Goal: Communication & Community: Share content

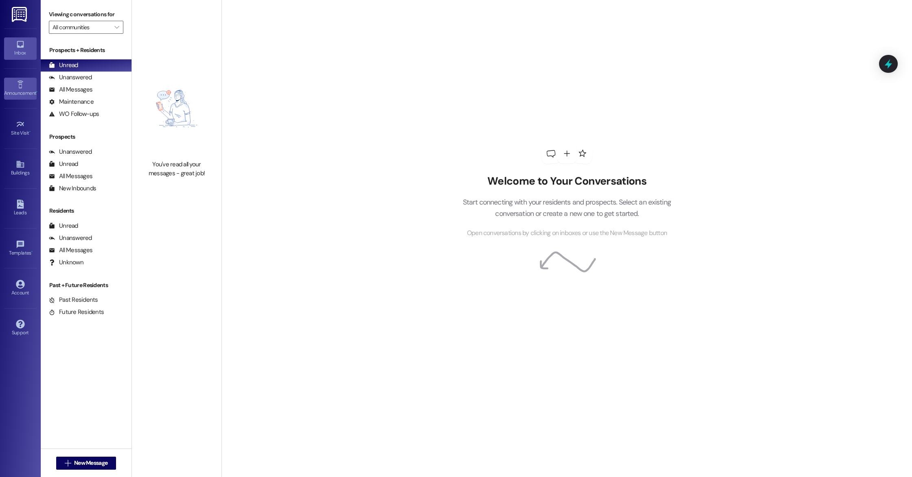
click at [9, 89] on div "Announcement •" at bounding box center [20, 93] width 41 height 8
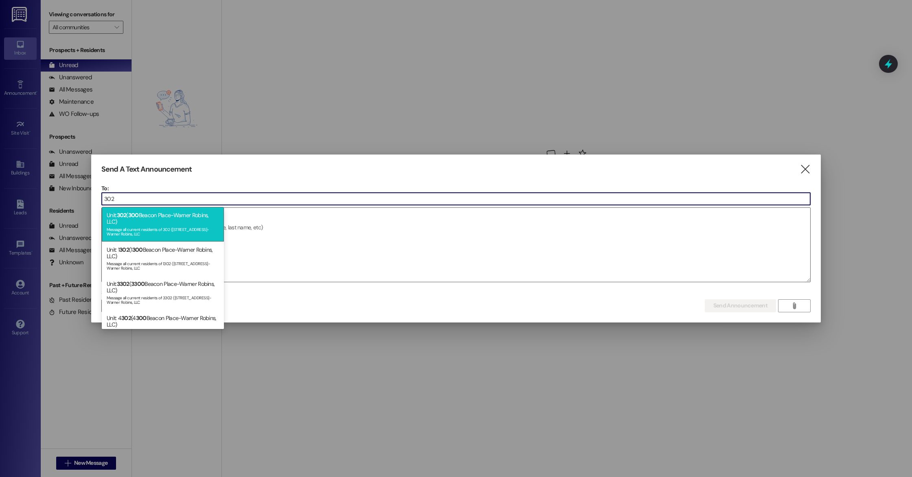
type input "302"
click at [166, 233] on div "Message all current residents of 302 ([STREET_ADDRESS]-Warner Robins, LLC" at bounding box center [163, 230] width 112 height 11
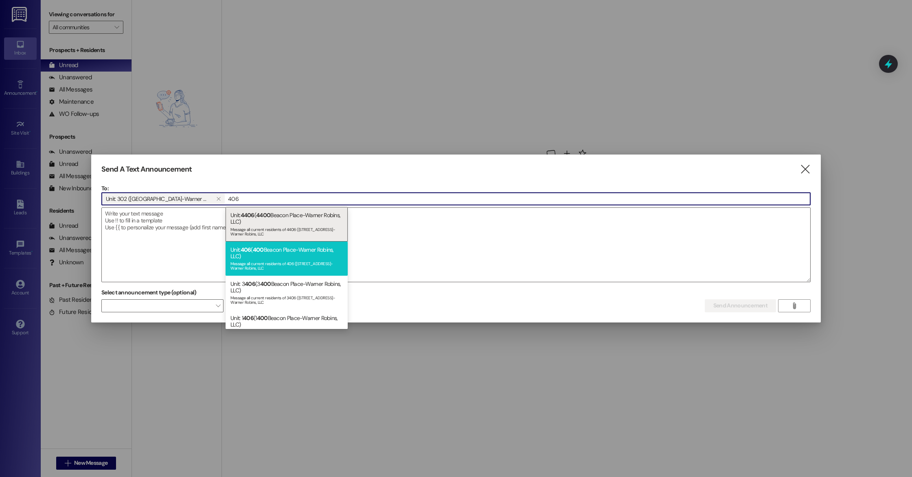
type input "406"
click at [278, 262] on div "Message all current residents of 406 ([STREET_ADDRESS]-Warner Robins, LLC" at bounding box center [286, 265] width 112 height 11
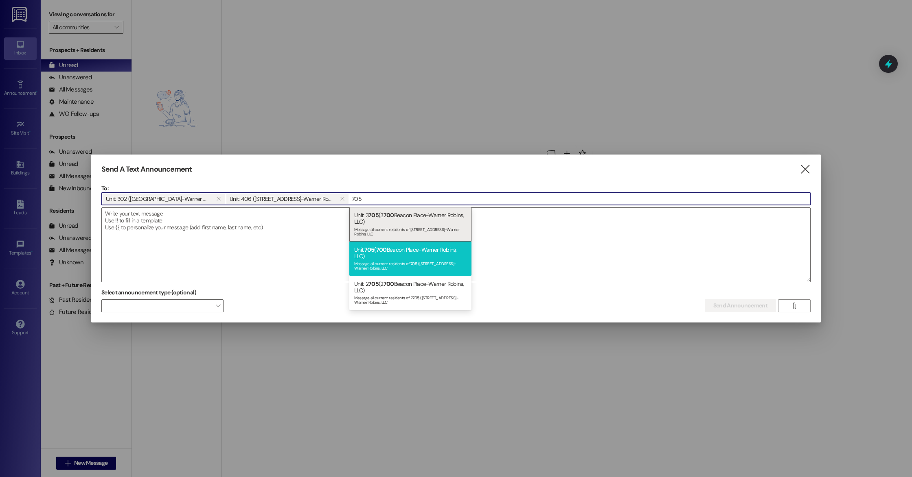
type input "705"
click at [391, 257] on div "Unit: 705 ( [STREET_ADDRESS]-Warner Robins, LLC) Message all current residents …" at bounding box center [410, 259] width 122 height 34
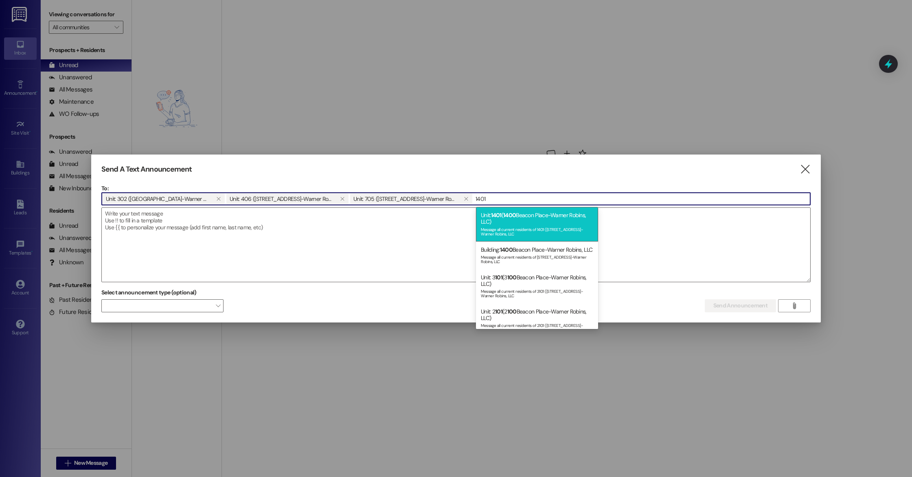
type input "1401"
click at [530, 221] on div "Unit: 1401 ( [STREET_ADDRESS]-Warner Robins, LLC) Message all current residents…" at bounding box center [537, 224] width 122 height 34
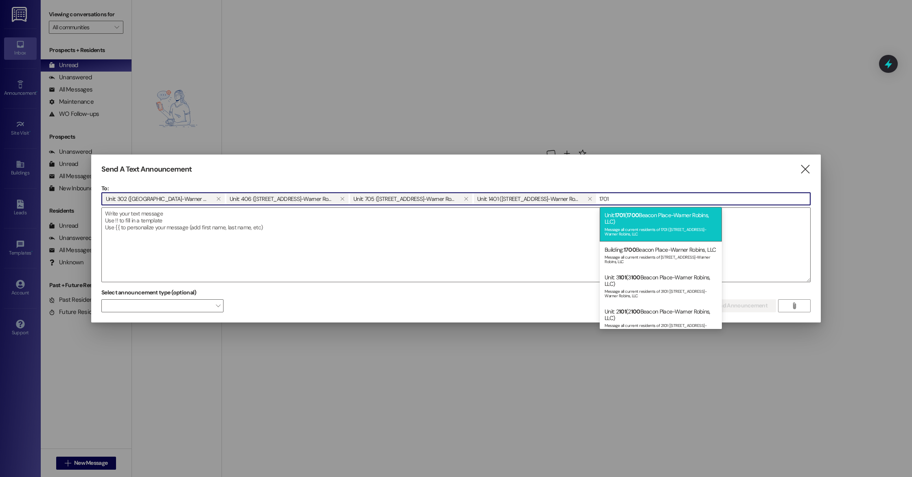
type input "1701"
click at [621, 231] on div "Message all current residents of 1701 ([STREET_ADDRESS]-Warner Robins, LLC" at bounding box center [660, 230] width 112 height 11
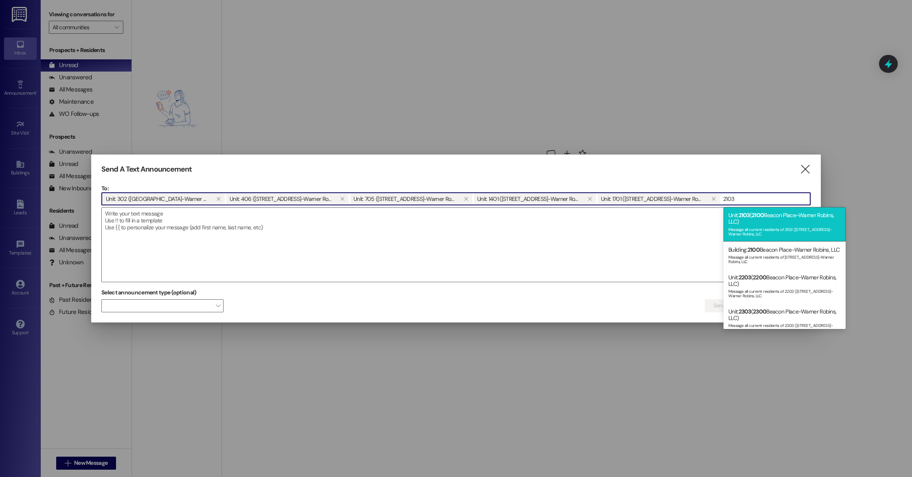
type input "2103"
click at [791, 226] on div "Message all current residents of 2103 ([STREET_ADDRESS]-Warner Robins, LLC" at bounding box center [784, 230] width 112 height 11
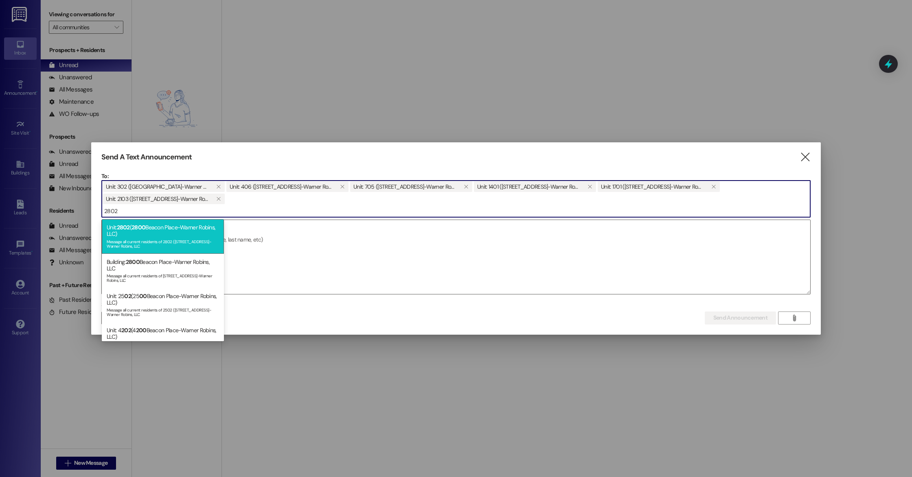
type input "2802"
click at [139, 244] on div "Message all current residents of 2802 ([STREET_ADDRESS]-Warner Robins, LLC" at bounding box center [163, 243] width 112 height 11
type input "3203"
click at [141, 230] on span "3200" at bounding box center [137, 227] width 13 height 7
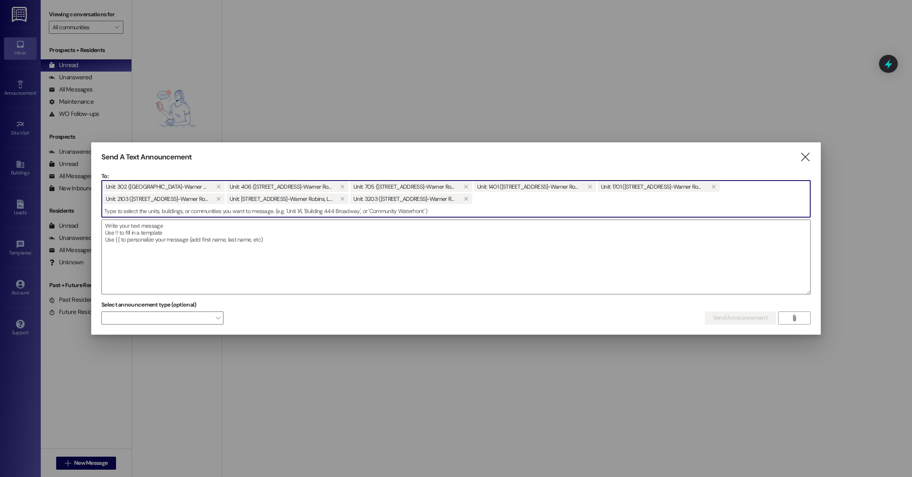
type input "3"
click at [381, 199] on span "Unit: 302 ([GEOGRAPHIC_DATA]-Warner Robins, LLC)  Unit: 406 ([GEOGRAPHIC_DATA]…" at bounding box center [456, 193] width 708 height 24
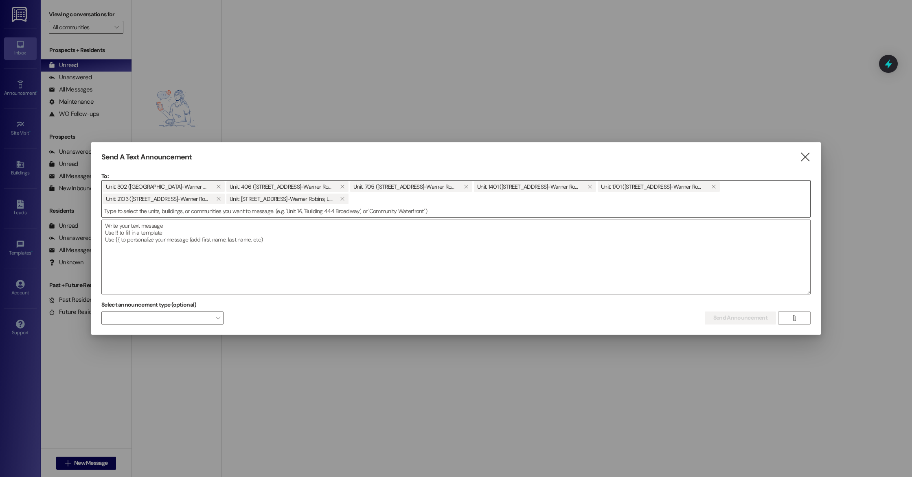
click at [378, 204] on span "Unit: 302 ([GEOGRAPHIC_DATA]-Warner Robins, LLC)  Unit: 406 ([GEOGRAPHIC_DATA]…" at bounding box center [456, 193] width 708 height 24
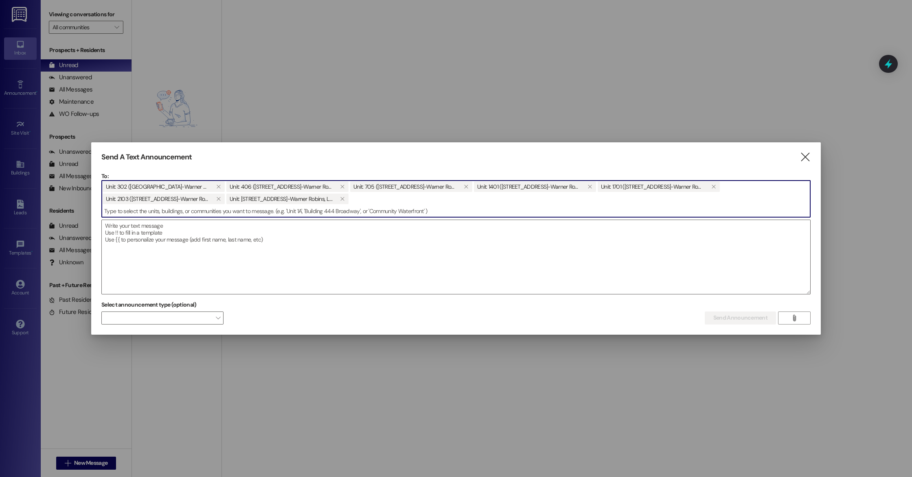
click at [339, 213] on input at bounding box center [456, 211] width 708 height 12
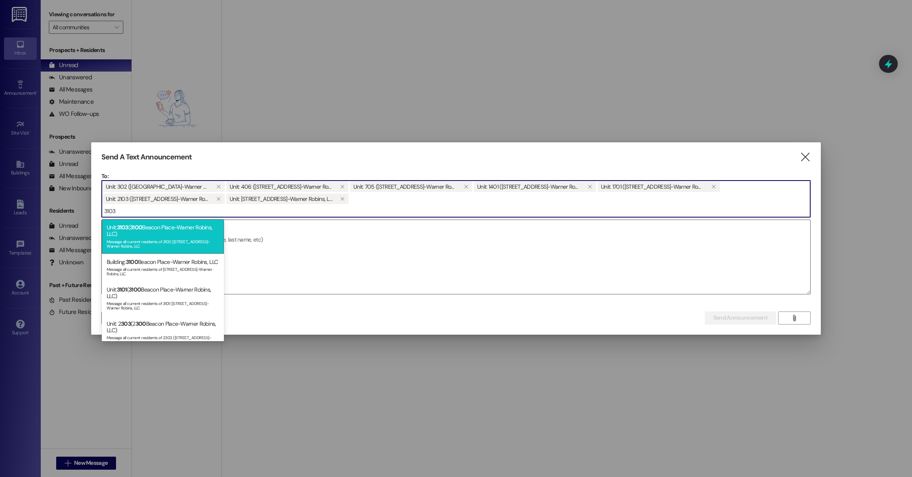
type input "3103"
click at [204, 238] on div "Message all current residents of 3103 ([STREET_ADDRESS]-Warner Robins, LLC" at bounding box center [163, 243] width 112 height 11
type input "3201"
click at [157, 238] on div "Message all current residents of 3201 ([STREET_ADDRESS]-Warner Robins, LLC" at bounding box center [163, 243] width 112 height 11
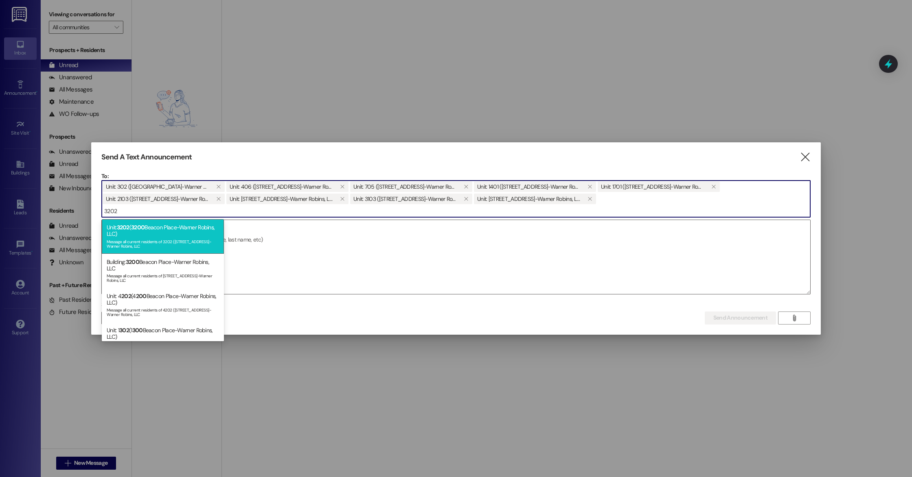
type input "3202"
click at [160, 238] on div "Message all current residents of 3202 ([STREET_ADDRESS]-Warner Robins, LLC" at bounding box center [163, 243] width 112 height 11
type input "3205"
click at [132, 233] on div "Unit: 3205 ( [STREET_ADDRESS]-Warner Robins, LLC) Message all current residents…" at bounding box center [163, 236] width 122 height 34
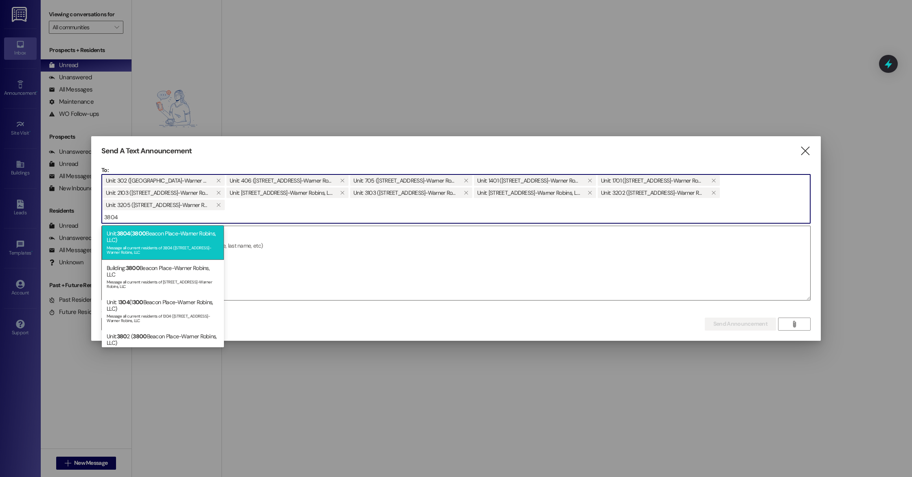
type input "3804"
click at [189, 239] on div "Unit: 3804 ( [STREET_ADDRESS]-Warner Robins, LLC) Message all current residents…" at bounding box center [163, 242] width 122 height 34
type input "3904"
click at [187, 238] on div "Unit: 3904 ( [STREET_ADDRESS]-Warner Robins, LLC) Message all current residents…" at bounding box center [163, 242] width 122 height 34
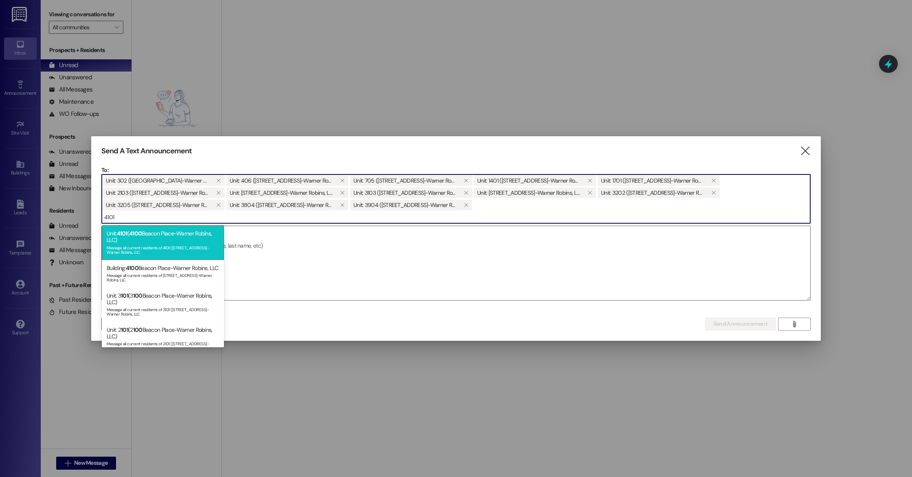
type input "4101"
click at [116, 232] on div "Unit: 4101 ( [STREET_ADDRESS]-Warner Robins, LLC) Message all current residents…" at bounding box center [163, 242] width 122 height 34
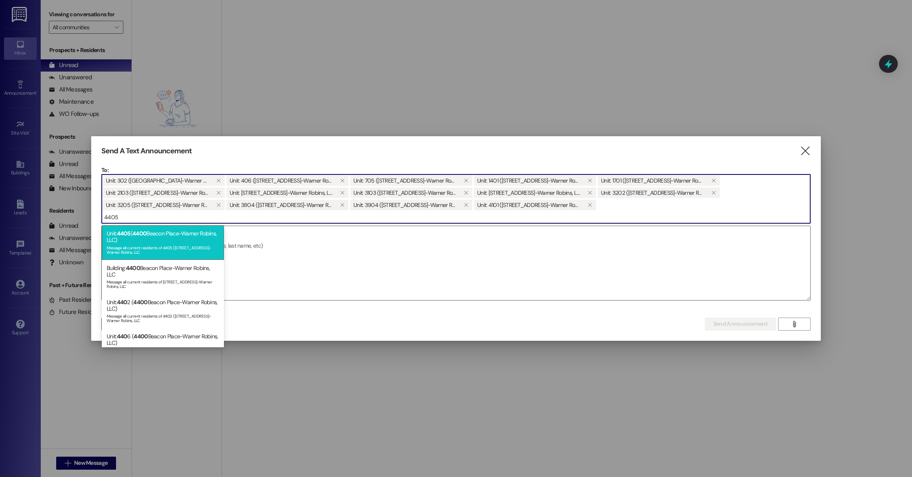
type input "4405"
click at [149, 241] on div "Unit: 4405 ( [STREET_ADDRESS]-Warner Robins, LLC) Message all current residents…" at bounding box center [163, 242] width 122 height 34
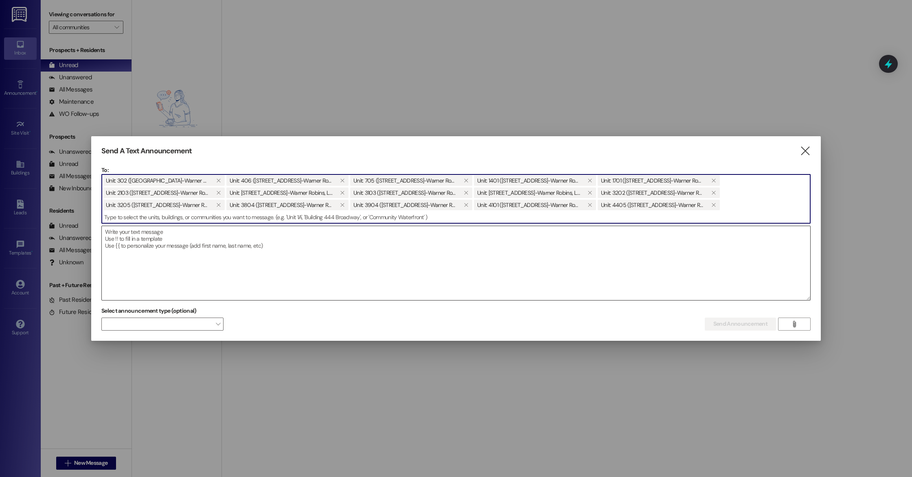
click at [426, 246] on textarea at bounding box center [456, 263] width 708 height 74
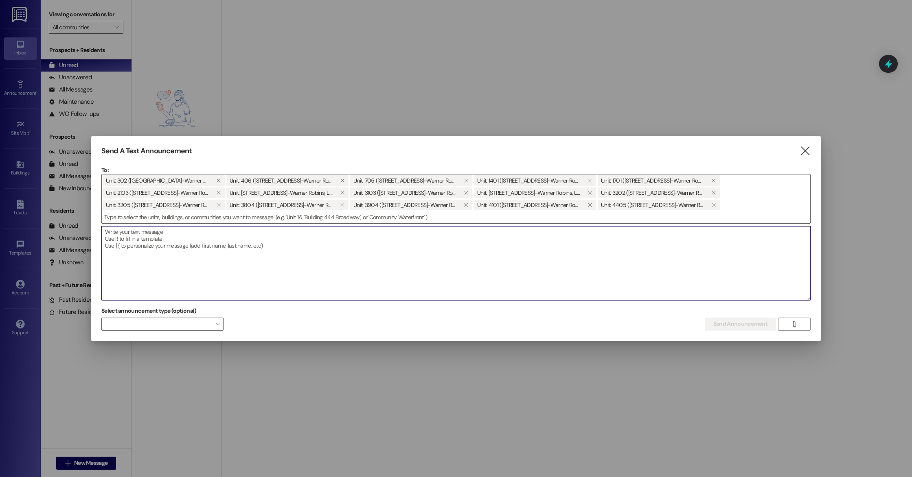
paste textarea "Good afternoon! Your renewal packet has been placed on your porch. We will need…"
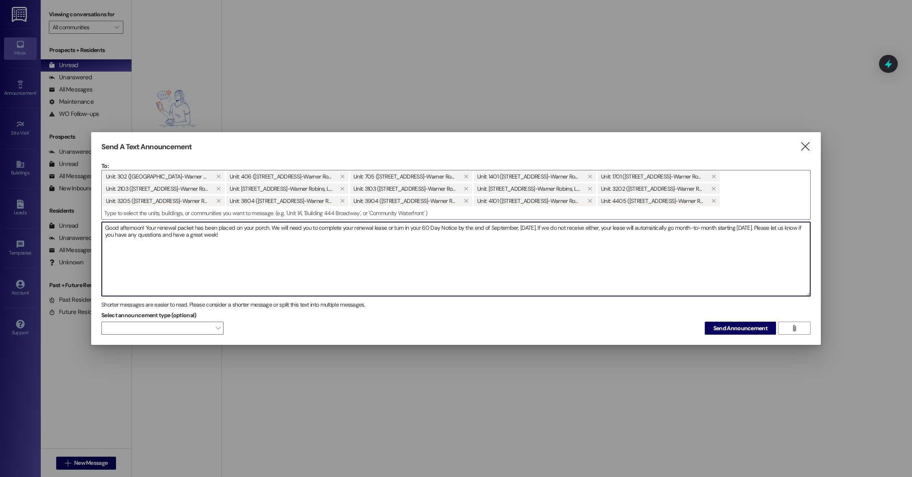
click at [146, 225] on textarea "Good afternoon! Your renewal packet has been placed on your porch. We will need…" at bounding box center [456, 259] width 708 height 74
click at [147, 228] on textarea "Good afternoon! This is [PERSON_NAME] with Beacon Place. Your renewal packet ha…" at bounding box center [456, 259] width 708 height 74
click at [227, 228] on textarea "Good afternoon, this is [PERSON_NAME] with Beacon Place. Your renewal packet ha…" at bounding box center [456, 259] width 708 height 74
click at [351, 259] on textarea "Good afternoon, this is [PERSON_NAME] with Beacon Place! Your renewal packet ha…" at bounding box center [456, 259] width 708 height 74
click at [467, 226] on textarea "Good afternoon, this is [PERSON_NAME] with Beacon Place! Your renewal packet ha…" at bounding box center [456, 259] width 708 height 74
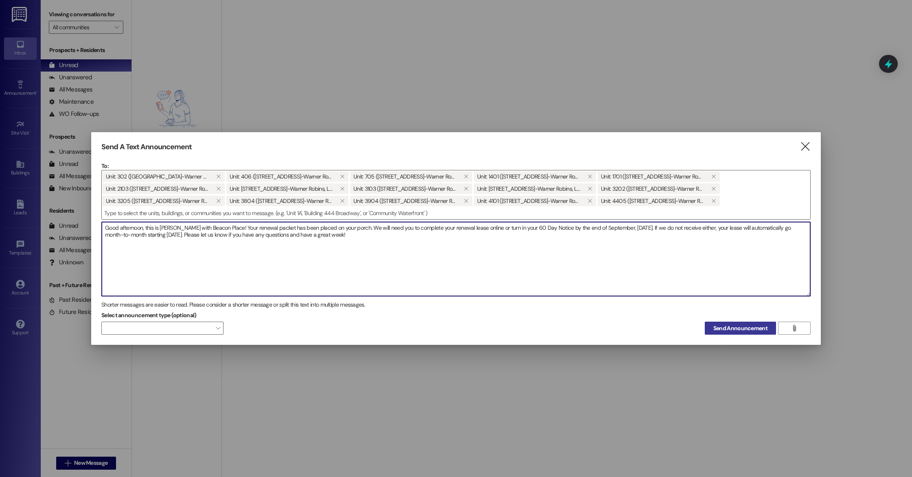
type textarea "Good afternoon, this is [PERSON_NAME] with Beacon Place! Your renewal packet ha…"
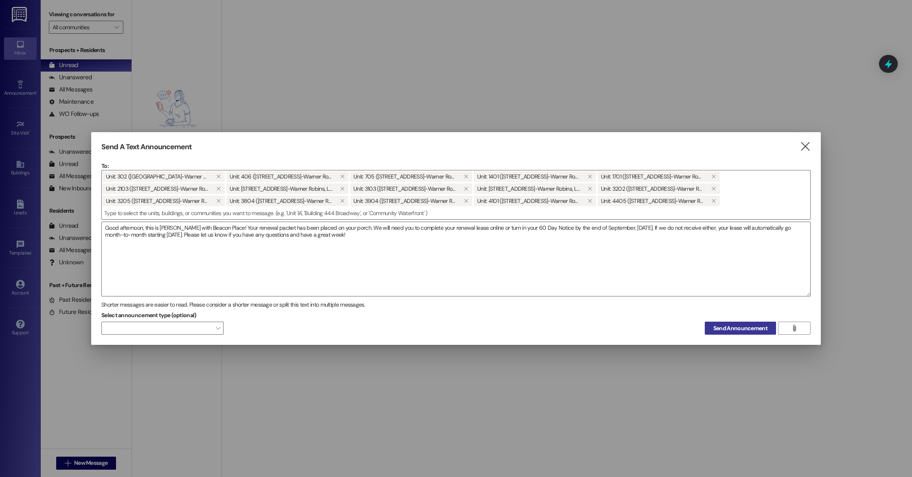
click at [710, 330] on button "Send Announcement" at bounding box center [740, 328] width 71 height 13
